Goal: Find specific page/section: Find specific page/section

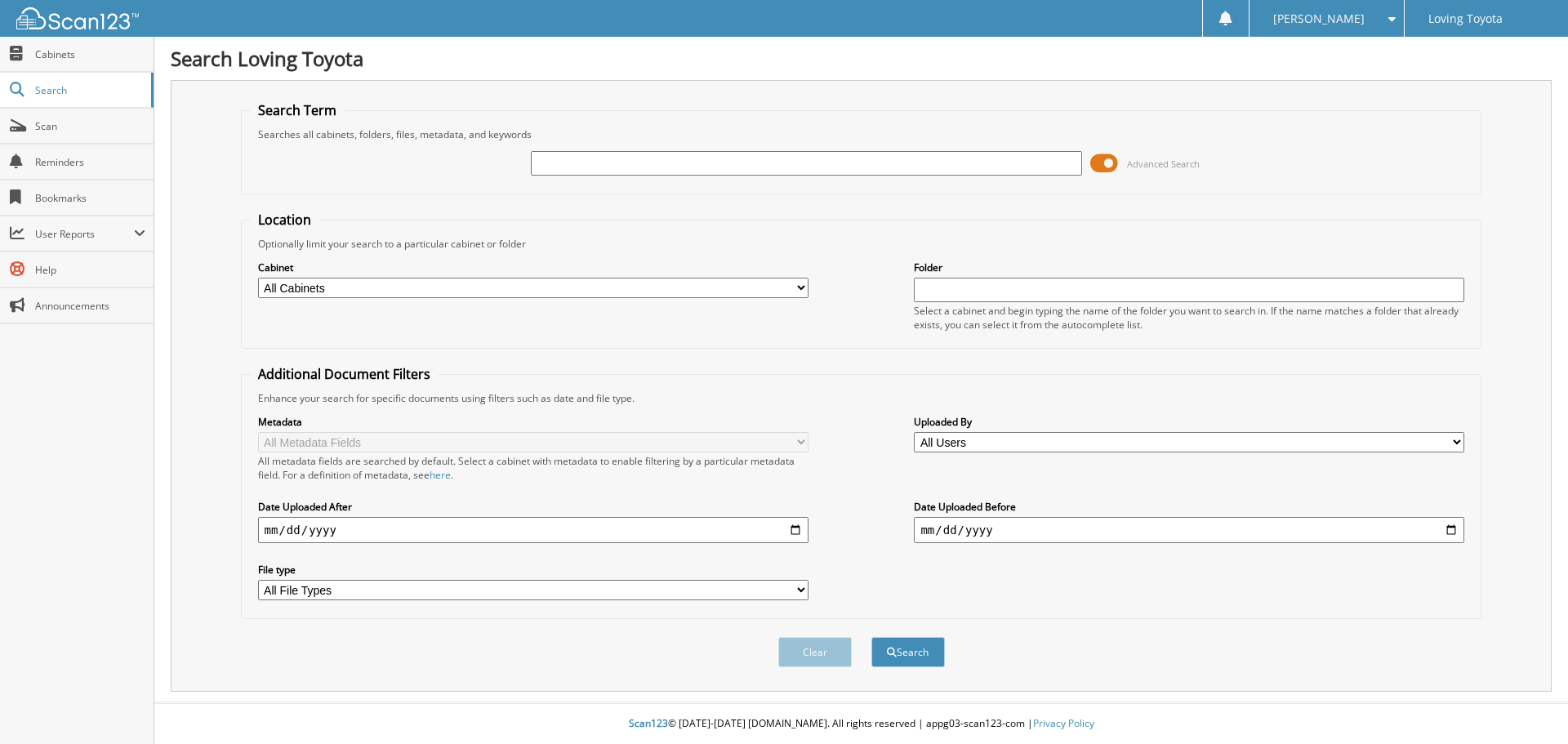
click at [572, 158] on input "text" at bounding box center [806, 163] width 550 height 25
type input "363191"
click at [872, 637] on button "Search" at bounding box center [908, 652] width 74 height 30
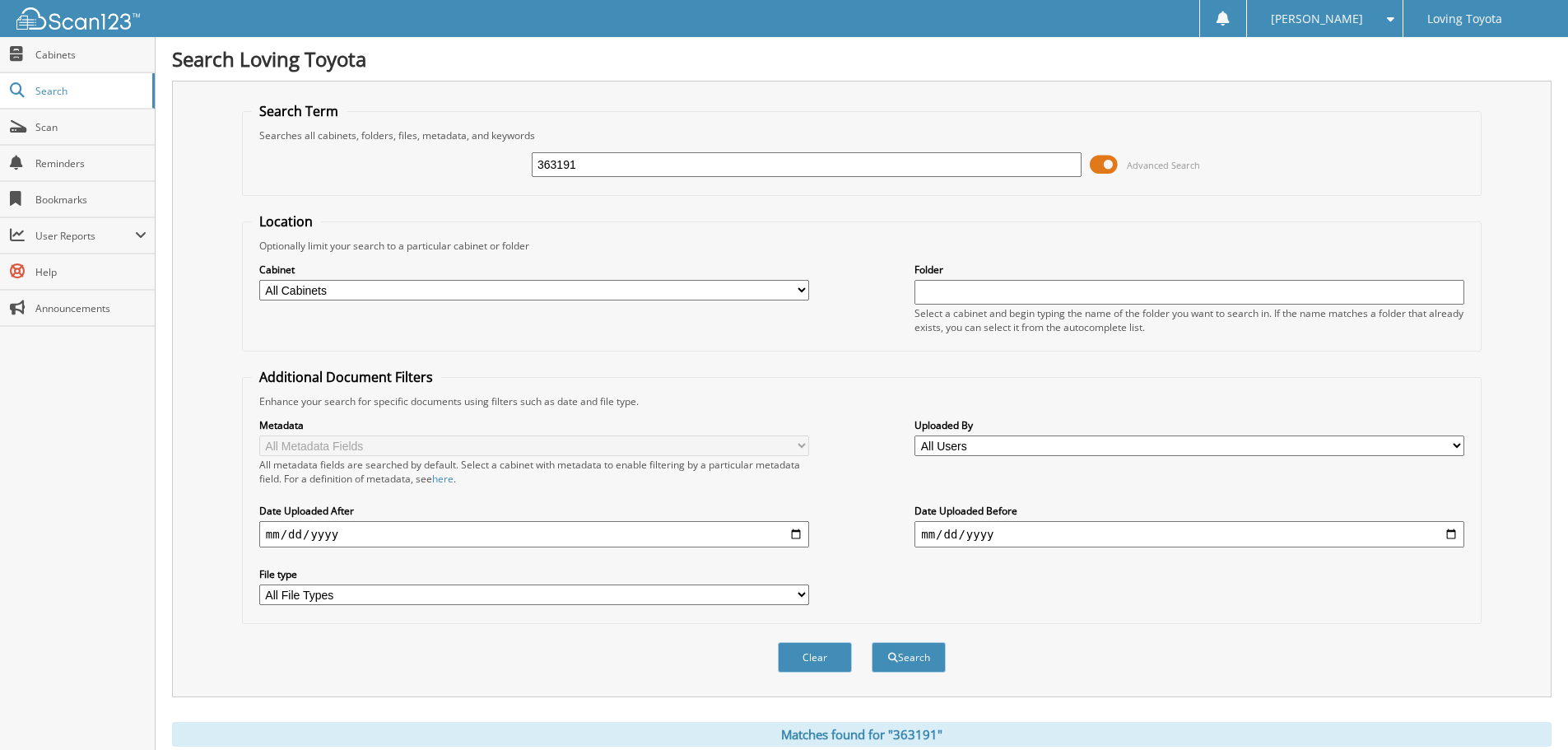
scroll to position [235, 0]
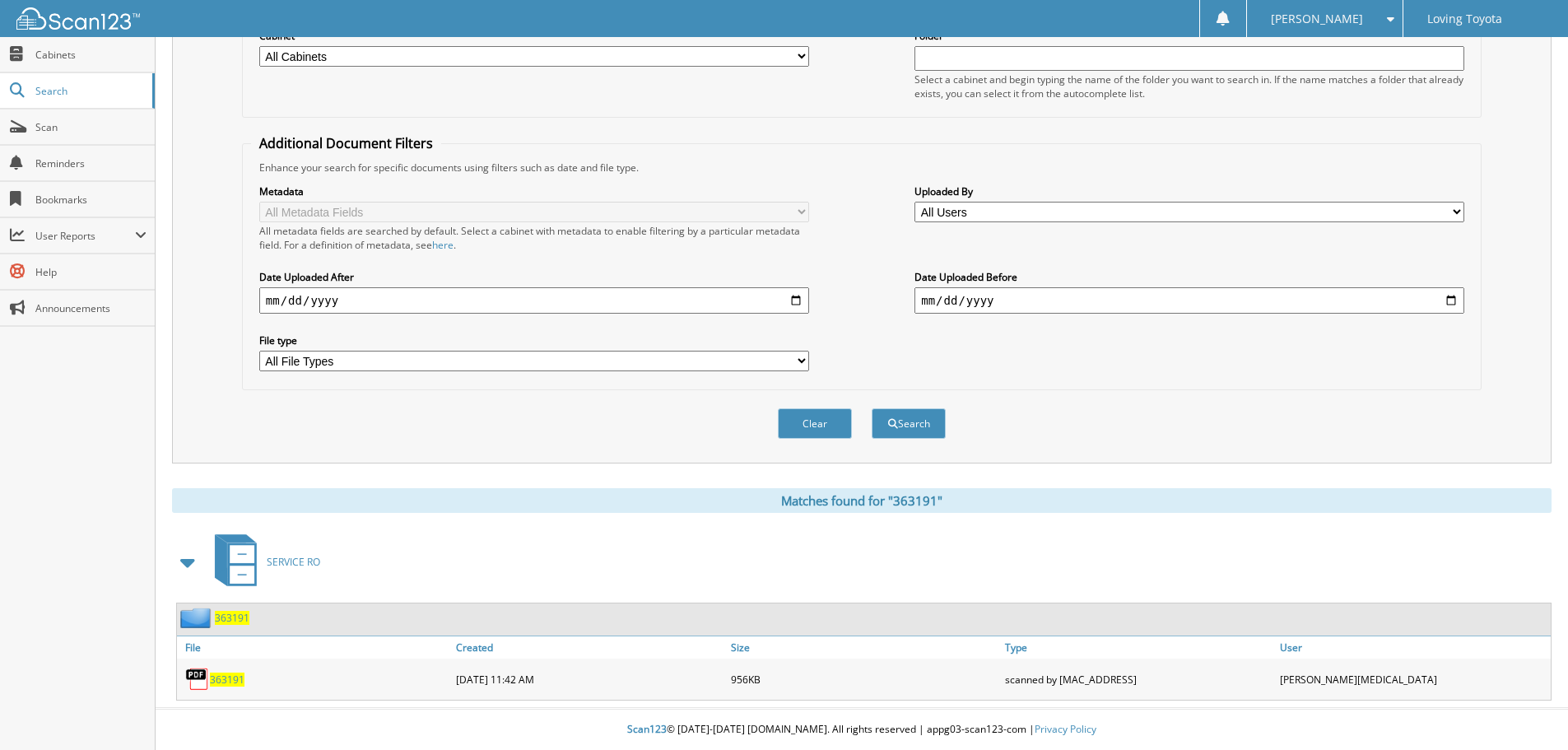
click at [232, 677] on span "363191" at bounding box center [227, 680] width 34 height 14
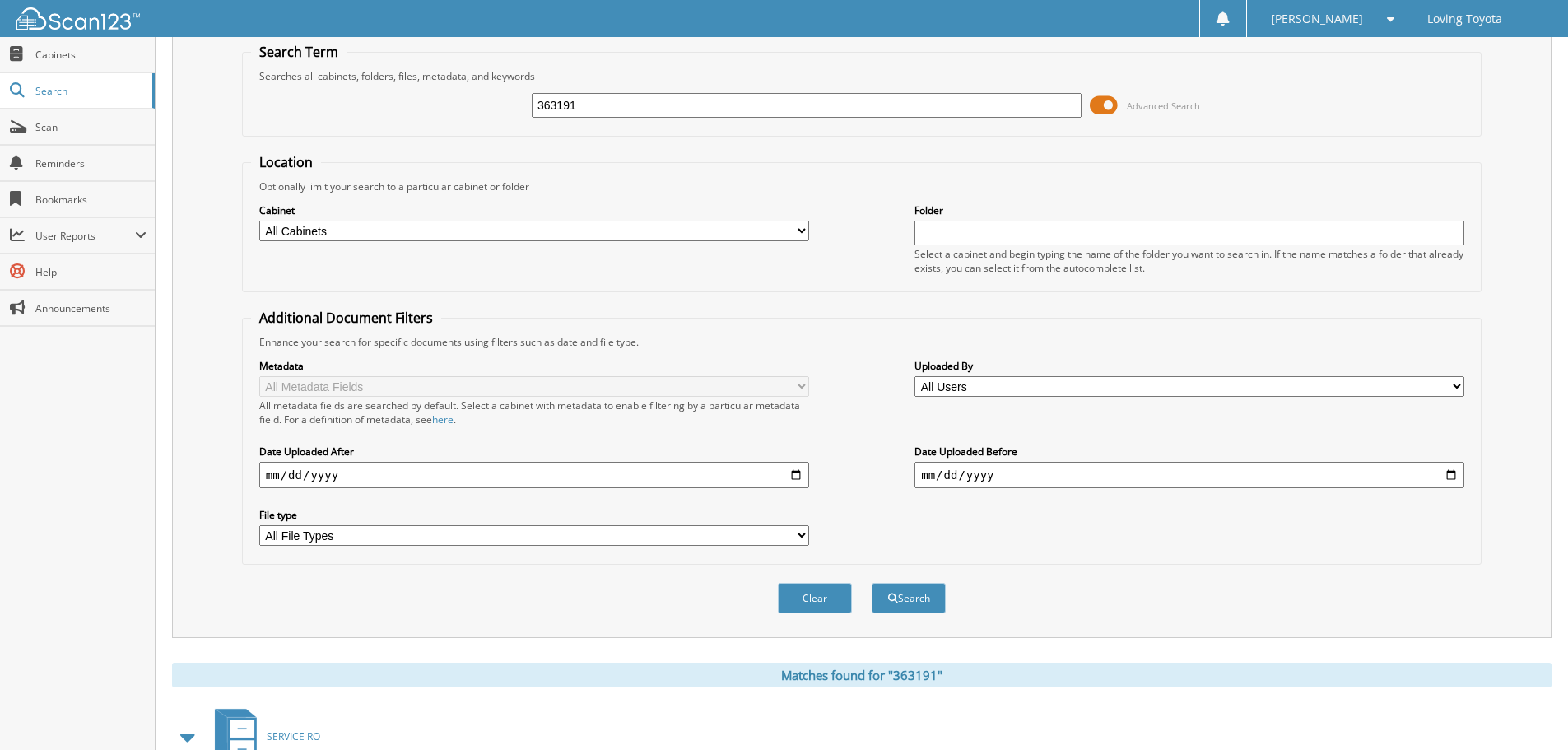
scroll to position [0, 0]
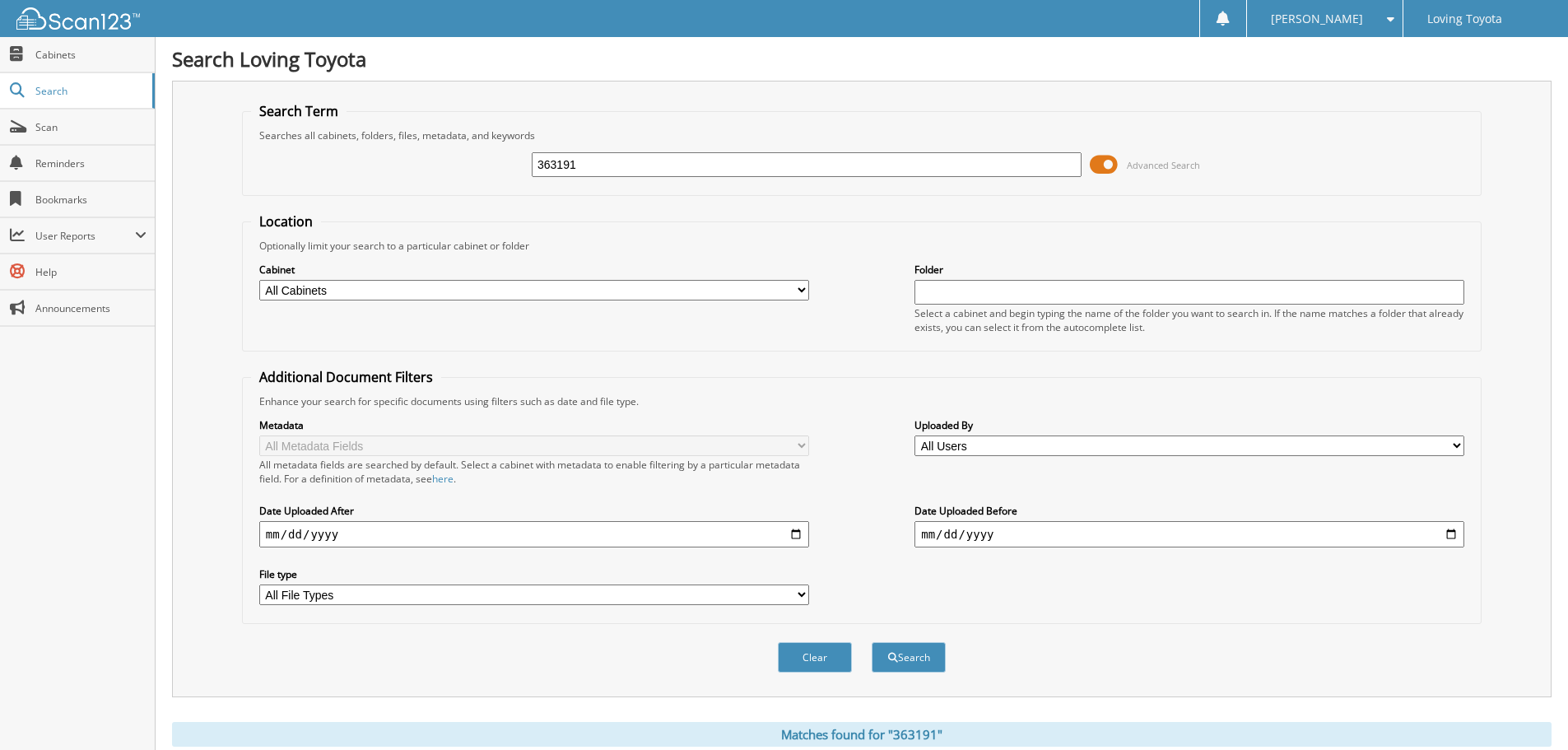
drag, startPoint x: 599, startPoint y: 161, endPoint x: 418, endPoint y: 161, distance: 181.0
click at [418, 161] on div "363191 Advanced Search" at bounding box center [861, 164] width 1221 height 44
type input "364845"
click at [871, 642] on button "Search" at bounding box center [908, 657] width 74 height 30
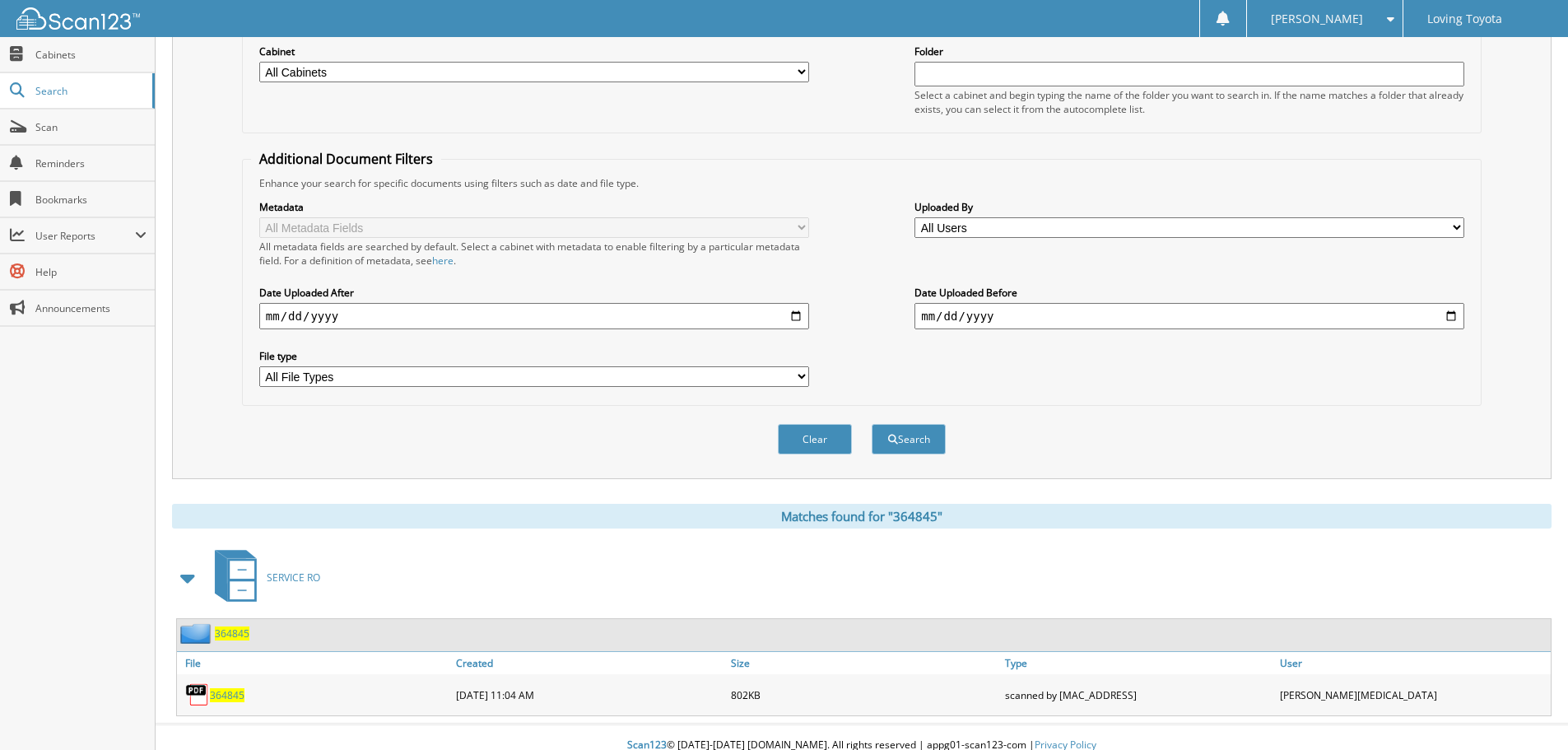
scroll to position [235, 0]
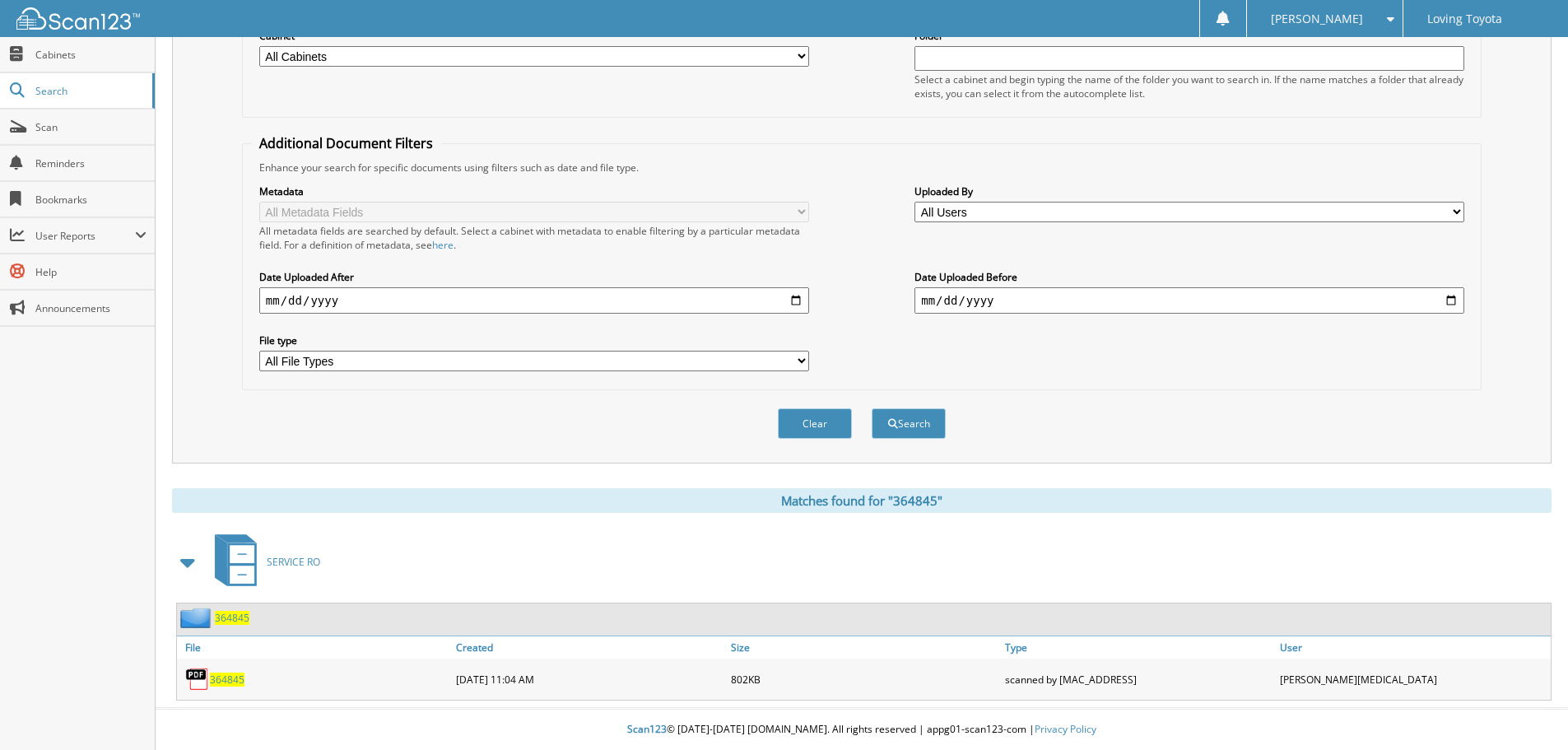
click at [226, 681] on span "364845" at bounding box center [227, 680] width 34 height 14
